Goal: Information Seeking & Learning: Learn about a topic

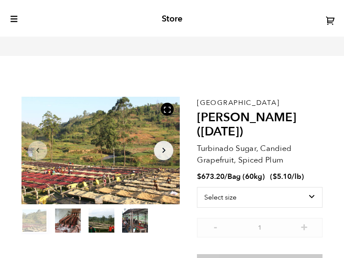
scroll to position [310, 280]
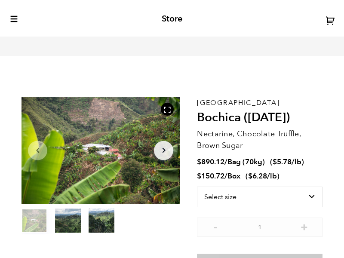
scroll to position [310, 280]
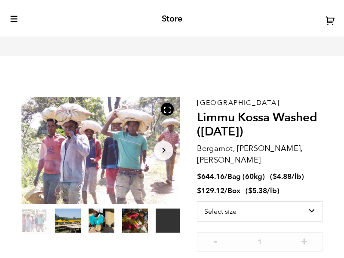
scroll to position [310, 280]
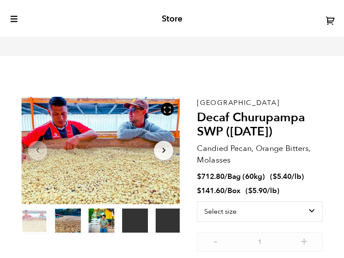
scroll to position [310, 280]
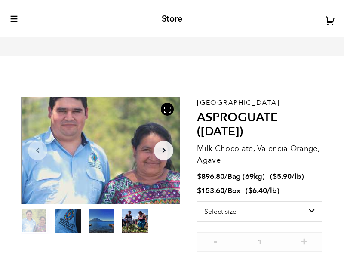
scroll to position [310, 280]
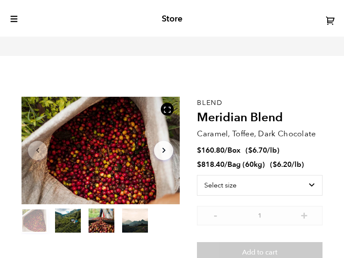
scroll to position [310, 280]
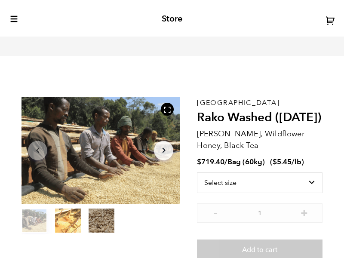
scroll to position [310, 280]
